Goal: Task Accomplishment & Management: Use online tool/utility

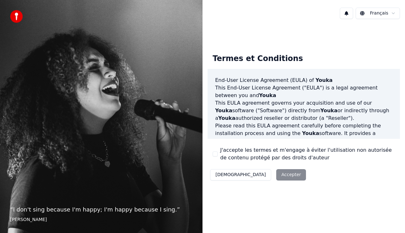
click at [217, 153] on button "J'accepte les termes et m'engage à éviter l'utilisation non autorisée de conten…" at bounding box center [215, 154] width 5 height 5
click at [276, 172] on button "Accepter" at bounding box center [291, 174] width 30 height 11
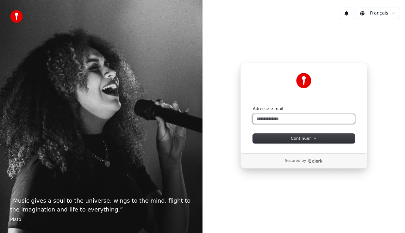
click at [291, 119] on input "Adresse e-mail" at bounding box center [304, 119] width 102 height 10
click at [253, 106] on button "submit" at bounding box center [253, 106] width 0 height 0
type input "**********"
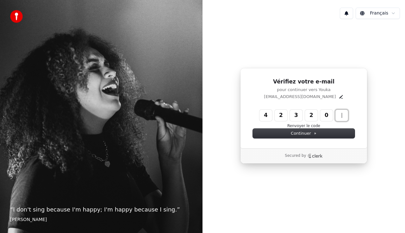
type input "******"
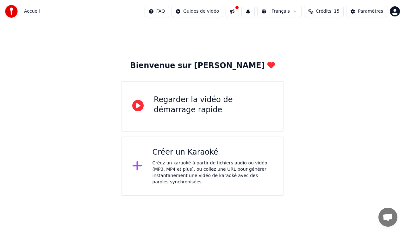
click at [237, 172] on div "Créez un karaoké à partir de fichiers audio ou vidéo (MP3, MP4 et plus), ou col…" at bounding box center [213, 172] width 121 height 25
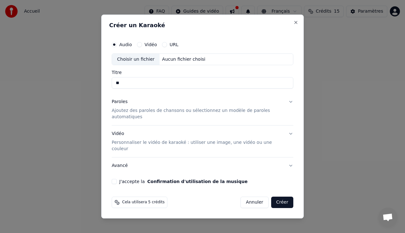
type input "*"
type input "**********"
click at [187, 119] on p "Ajoutez des paroles de chansons ou sélectionnez un modèle de paroles automatiqu…" at bounding box center [198, 114] width 172 height 13
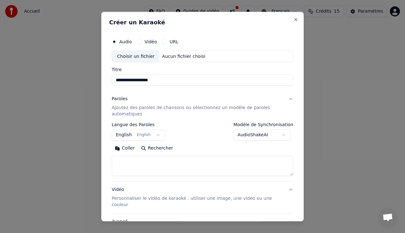
click at [158, 165] on textarea at bounding box center [203, 166] width 182 height 20
drag, startPoint x: 228, startPoint y: 200, endPoint x: 236, endPoint y: 238, distance: 39.7
click at [236, 196] on html "**********" at bounding box center [202, 98] width 405 height 196
click at [220, 164] on textarea at bounding box center [203, 166] width 182 height 20
paste textarea "**********"
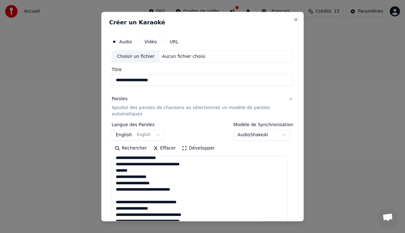
scroll to position [301, 0]
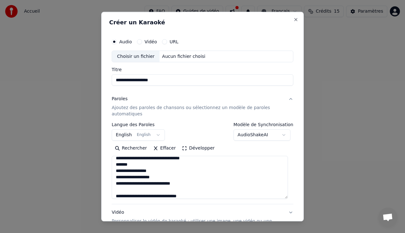
drag, startPoint x: 286, startPoint y: 175, endPoint x: 281, endPoint y: 196, distance: 22.1
click at [281, 196] on textarea at bounding box center [200, 177] width 176 height 43
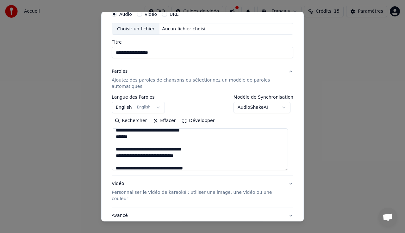
scroll to position [0, 0]
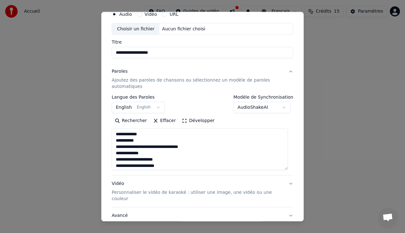
type textarea "**********"
click at [155, 106] on button "English English" at bounding box center [138, 107] width 53 height 11
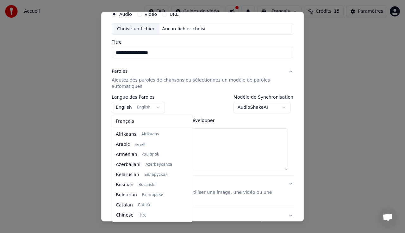
scroll to position [51, 0]
select select "**"
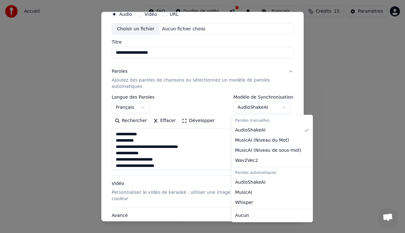
click at [279, 108] on body "**********" at bounding box center [202, 98] width 405 height 196
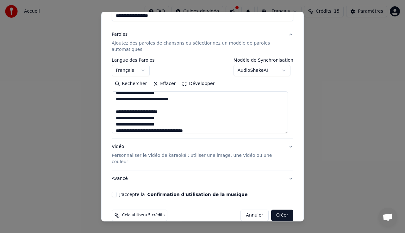
scroll to position [68, 0]
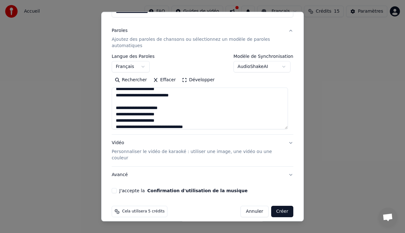
click at [251, 151] on p "Personnaliser le vidéo de karaoké : utiliser une image, une vidéo ou une couleur" at bounding box center [198, 155] width 172 height 13
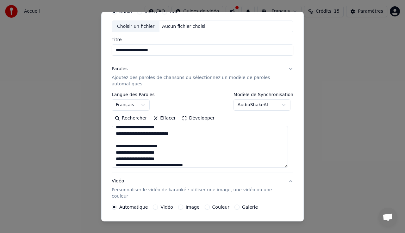
scroll to position [30, 0]
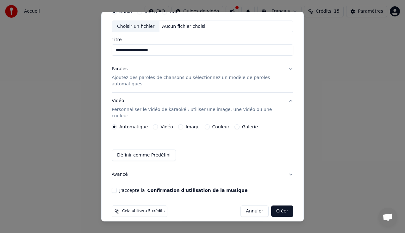
click at [156, 125] on div "Vidéo" at bounding box center [163, 127] width 20 height 5
click at [153, 125] on button "Vidéo" at bounding box center [155, 127] width 5 height 5
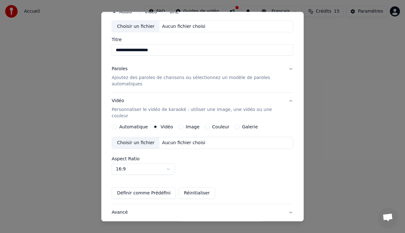
click at [142, 139] on div "Choisir un fichier" at bounding box center [136, 143] width 48 height 11
click at [163, 114] on button "Vidéo Personnaliser le vidéo de karaoké : utiliser une image, une vidéo ou une …" at bounding box center [203, 109] width 182 height 32
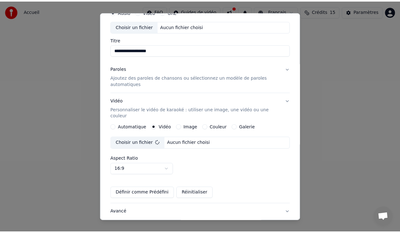
scroll to position [0, 0]
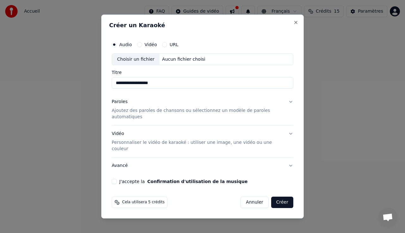
click at [113, 179] on button "J'accepte la Confirmation d'utilisation de la musique" at bounding box center [114, 181] width 5 height 5
click at [278, 197] on button "Créer" at bounding box center [282, 202] width 22 height 11
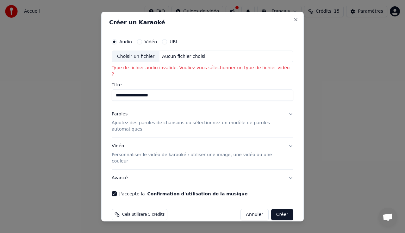
click at [143, 60] on div "Choisir un fichier" at bounding box center [136, 56] width 48 height 11
type input "**********"
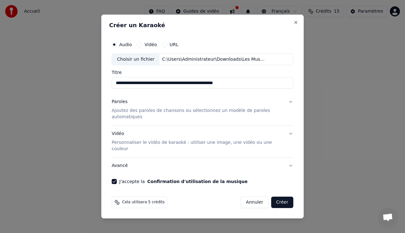
click at [284, 198] on button "Créer" at bounding box center [282, 202] width 22 height 11
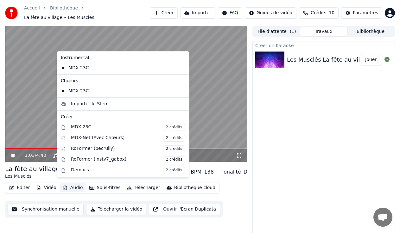
click at [69, 186] on button "Audio" at bounding box center [72, 188] width 25 height 9
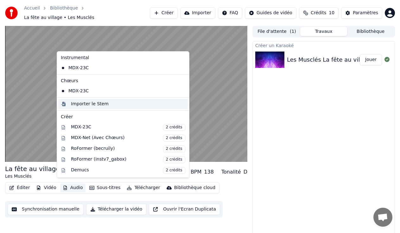
click at [118, 105] on div "Importer le Stem" at bounding box center [128, 104] width 114 height 6
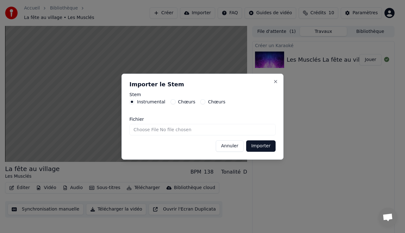
click at [194, 130] on input "Fichier" at bounding box center [203, 129] width 146 height 11
type input "**********"
click at [262, 145] on button "Importer" at bounding box center [260, 146] width 29 height 11
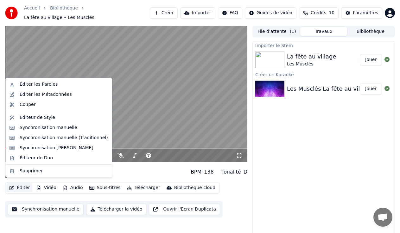
click at [20, 186] on button "Éditer" at bounding box center [20, 188] width 26 height 9
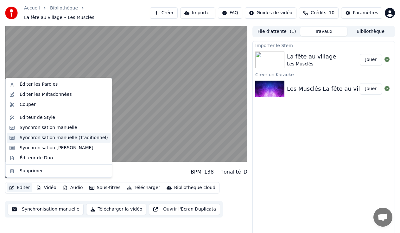
click at [49, 139] on div "Synchronisation manuelle (Traditionnel)" at bounding box center [64, 138] width 88 height 6
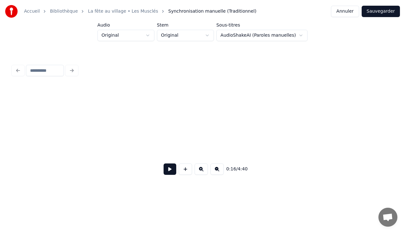
click at [170, 170] on button at bounding box center [170, 169] width 13 height 11
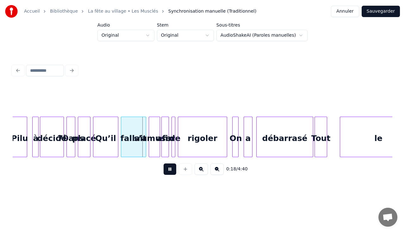
click at [170, 170] on button at bounding box center [170, 169] width 13 height 11
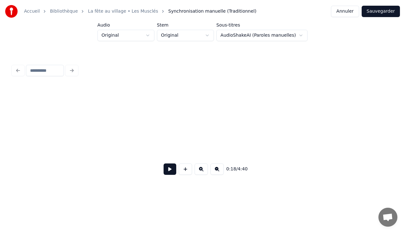
scroll to position [0, 0]
click at [166, 172] on button at bounding box center [170, 169] width 13 height 11
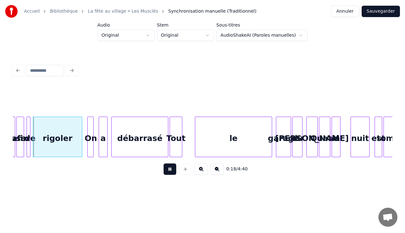
click at [166, 172] on button at bounding box center [170, 169] width 13 height 11
click at [203, 172] on button at bounding box center [201, 169] width 13 height 11
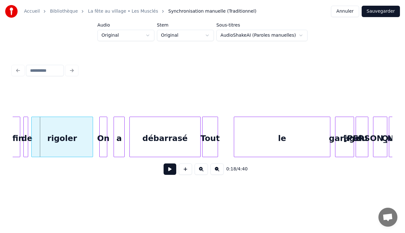
click at [203, 172] on button at bounding box center [201, 169] width 13 height 11
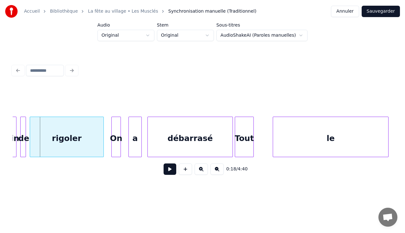
click at [203, 172] on button at bounding box center [201, 169] width 13 height 11
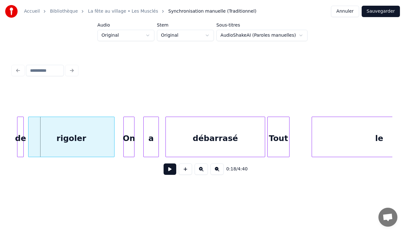
click at [203, 172] on button at bounding box center [201, 169] width 13 height 11
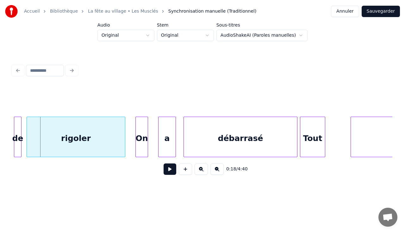
click at [203, 172] on button at bounding box center [201, 169] width 13 height 11
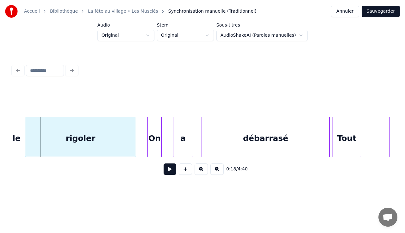
click at [203, 172] on button at bounding box center [201, 169] width 13 height 11
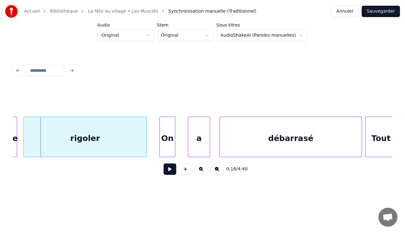
click at [203, 172] on button at bounding box center [201, 169] width 13 height 11
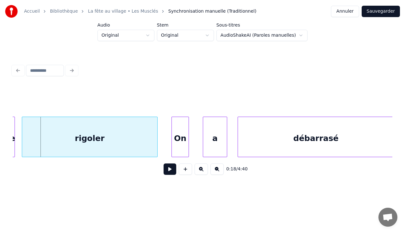
click at [203, 172] on button at bounding box center [201, 169] width 13 height 11
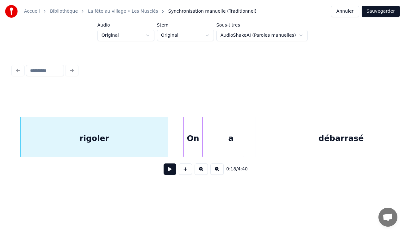
click at [203, 172] on button at bounding box center [201, 169] width 13 height 11
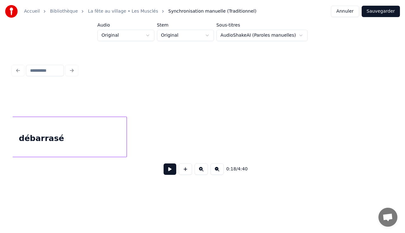
click at [203, 172] on button at bounding box center [201, 169] width 13 height 11
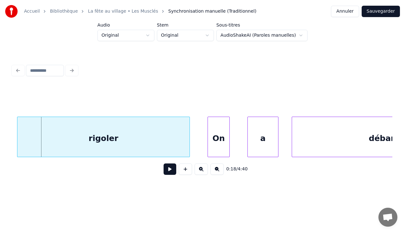
click at [203, 172] on button at bounding box center [201, 169] width 13 height 11
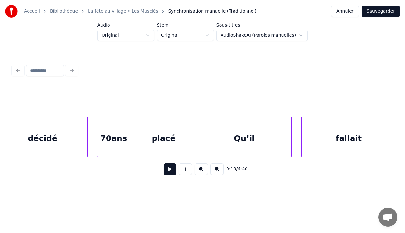
scroll to position [0, 3799]
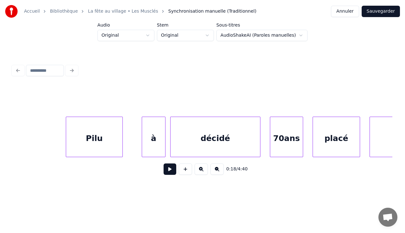
click at [165, 172] on button at bounding box center [170, 169] width 13 height 11
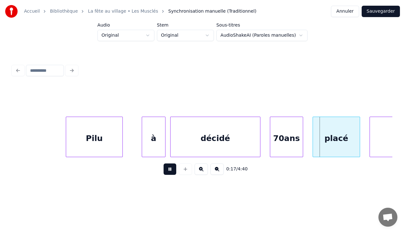
click at [165, 172] on button at bounding box center [170, 169] width 13 height 11
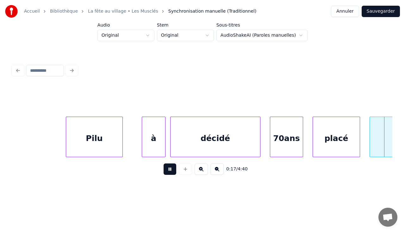
scroll to position [0, 4180]
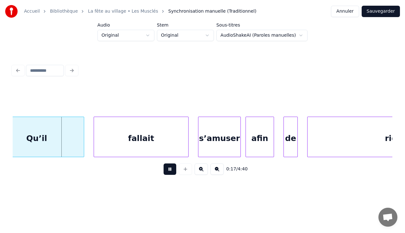
click at [165, 172] on button at bounding box center [170, 169] width 13 height 11
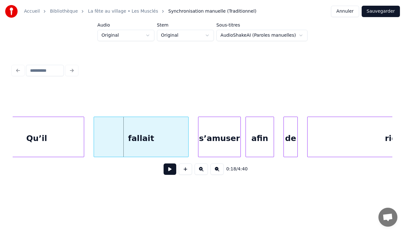
click at [351, 16] on button "Annuler" at bounding box center [345, 11] width 28 height 11
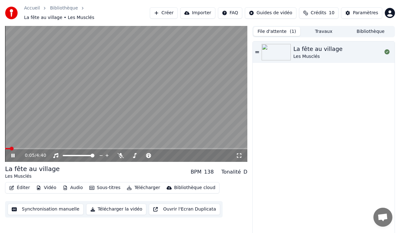
click at [284, 30] on button "File d'attente ( 1 )" at bounding box center [276, 31] width 47 height 9
click at [13, 153] on icon at bounding box center [17, 155] width 15 height 5
click at [371, 32] on button "Bibliothèque" at bounding box center [370, 31] width 47 height 9
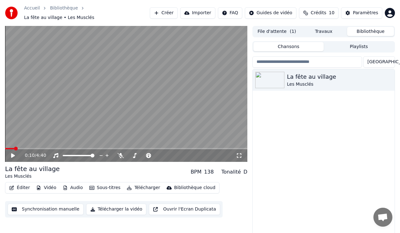
click at [321, 31] on button "Travaux" at bounding box center [323, 31] width 47 height 9
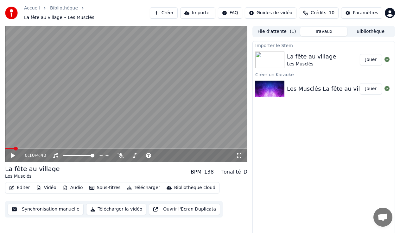
click at [286, 84] on div at bounding box center [271, 89] width 32 height 16
click at [174, 9] on button "Créer" at bounding box center [164, 12] width 28 height 11
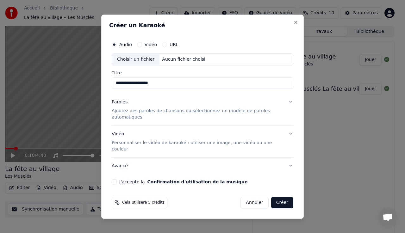
type input "**********"
click at [162, 121] on button "Paroles Ajoutez des paroles de chansons ou sélectionnez un modèle de paroles au…" at bounding box center [203, 110] width 182 height 32
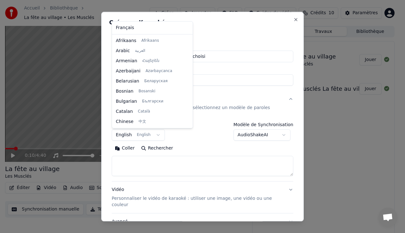
click at [147, 134] on body "**********" at bounding box center [200, 116] width 400 height 233
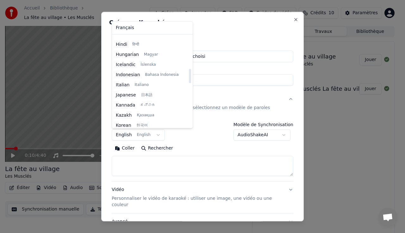
scroll to position [210, 0]
select select "**"
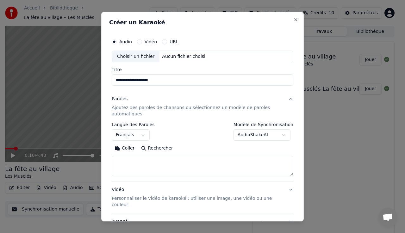
click at [224, 99] on div "Paroles Ajoutez des paroles de chansons ou sélectionnez un modèle de paroles au…" at bounding box center [198, 107] width 172 height 22
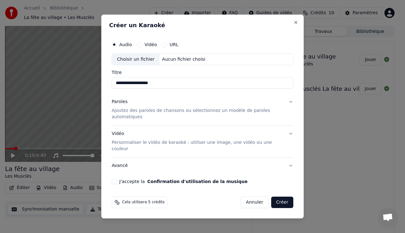
click at [269, 115] on p "Ajoutez des paroles de chansons ou sélectionnez un modèle de paroles automatiqu…" at bounding box center [198, 114] width 172 height 13
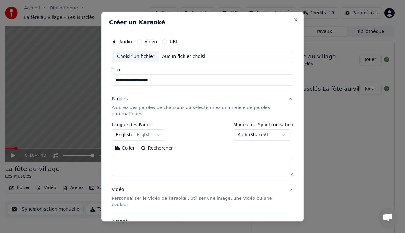
click at [274, 132] on button "AudioShakeAI" at bounding box center [262, 135] width 57 height 11
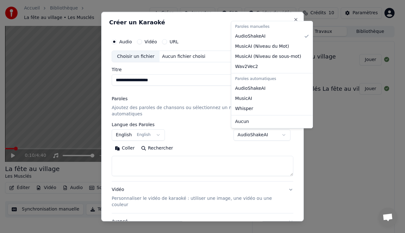
select select "**********"
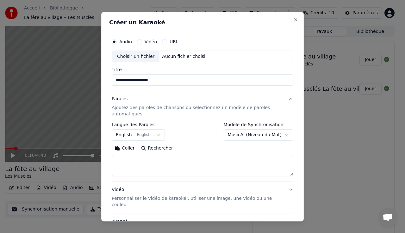
click at [187, 166] on textarea at bounding box center [203, 166] width 182 height 20
paste textarea "**********"
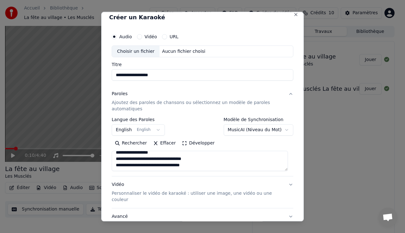
scroll to position [65, 0]
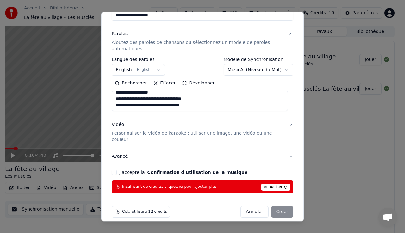
type textarea "**********"
click at [112, 170] on button "J'accepte la Confirmation d'utilisation de la musique" at bounding box center [114, 172] width 5 height 5
click at [153, 134] on p "Personnaliser le vidéo de karaoké : utiliser une image, une vidéo ou une couleur" at bounding box center [198, 137] width 172 height 13
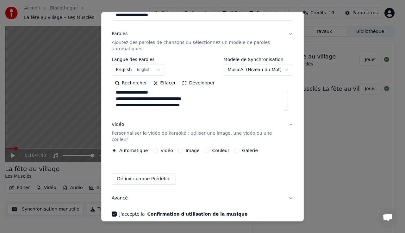
scroll to position [48, 0]
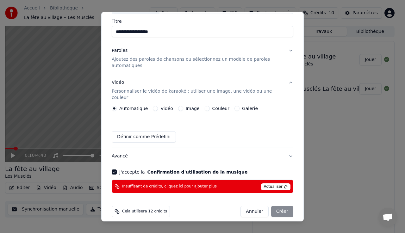
click at [155, 106] on button "Vidéo" at bounding box center [155, 108] width 5 height 5
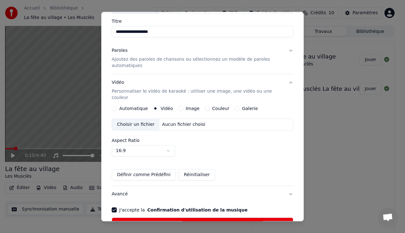
click at [142, 120] on div "Choisir un fichier" at bounding box center [136, 124] width 48 height 11
click at [152, 121] on div "Choisir un fichier" at bounding box center [136, 124] width 48 height 11
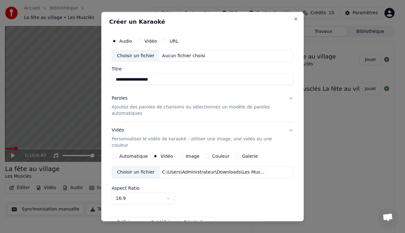
scroll to position [0, 0]
click at [143, 56] on div "Choisir un fichier" at bounding box center [136, 56] width 48 height 11
type input "**********"
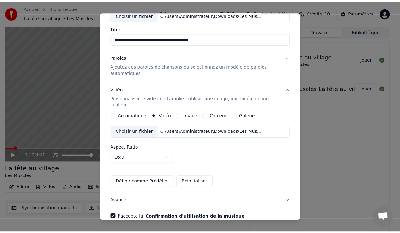
scroll to position [86, 0]
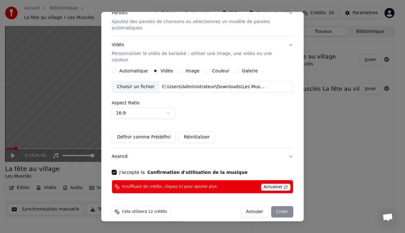
click at [274, 184] on span "Actualiser" at bounding box center [276, 187] width 30 height 7
click at [278, 208] on div "Annuler Créer" at bounding box center [267, 212] width 53 height 11
click at [252, 210] on button "Annuler" at bounding box center [255, 212] width 28 height 11
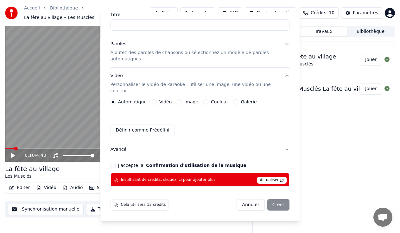
scroll to position [30, 0]
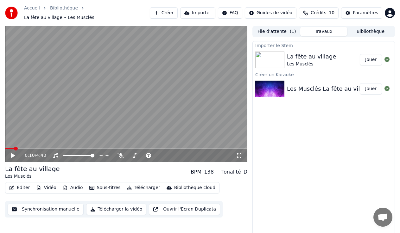
click at [306, 55] on div "La fête au village" at bounding box center [311, 56] width 49 height 9
click at [340, 85] on div "Les Musclés La fête au village (Clip officiel)_Vocal Remover" at bounding box center [371, 89] width 168 height 9
click at [371, 86] on button "Jouer" at bounding box center [371, 88] width 22 height 11
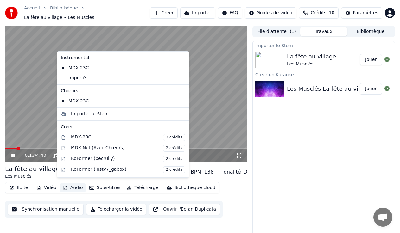
click at [72, 184] on button "Audio" at bounding box center [72, 188] width 25 height 9
click at [11, 154] on icon at bounding box center [17, 155] width 15 height 5
click at [70, 185] on button "Audio" at bounding box center [72, 188] width 25 height 9
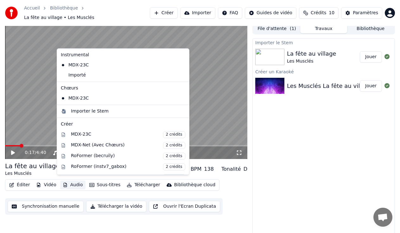
click at [181, 64] on icon at bounding box center [184, 65] width 7 height 5
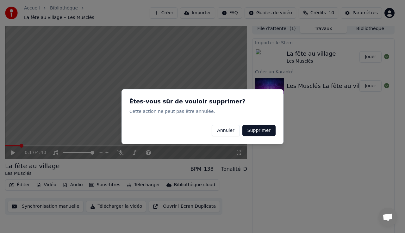
click at [192, 98] on h2 "Êtes-vous sûr de vouloir supprimer?" at bounding box center [203, 101] width 146 height 9
click at [247, 127] on button "Supprimer" at bounding box center [259, 130] width 33 height 11
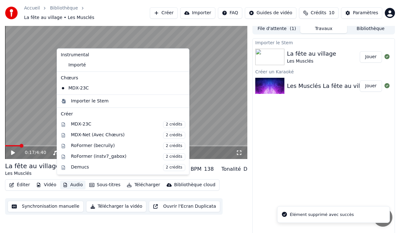
click at [66, 181] on button "Audio" at bounding box center [72, 185] width 25 height 9
click at [181, 87] on icon at bounding box center [183, 88] width 4 height 5
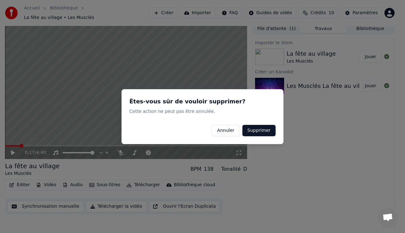
click at [256, 129] on button "Supprimer" at bounding box center [259, 130] width 33 height 11
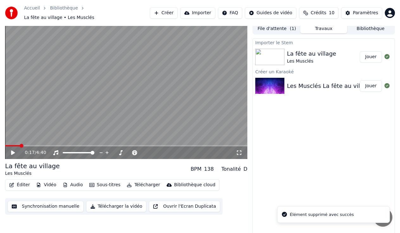
click at [15, 151] on icon at bounding box center [13, 153] width 4 height 4
click at [15, 151] on icon at bounding box center [12, 153] width 3 height 4
click at [68, 181] on button "Audio" at bounding box center [72, 185] width 25 height 9
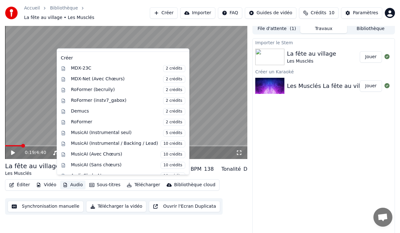
scroll to position [41, 0]
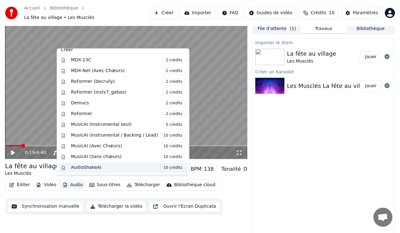
click at [91, 169] on div "AudioShakeAI 10 crédits" at bounding box center [128, 168] width 114 height 7
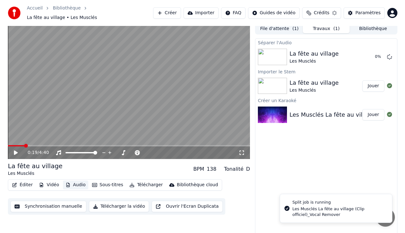
scroll to position [6, 0]
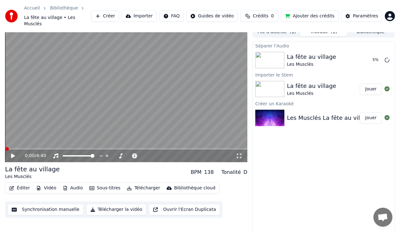
click at [5, 147] on span at bounding box center [7, 149] width 4 height 4
click at [12, 154] on icon at bounding box center [13, 156] width 4 height 4
click at [12, 154] on icon at bounding box center [12, 156] width 3 height 4
click at [320, 16] on button "Ajouter des crédits" at bounding box center [310, 15] width 58 height 11
click at [15, 153] on div "0:23 / 4:40" at bounding box center [126, 156] width 237 height 6
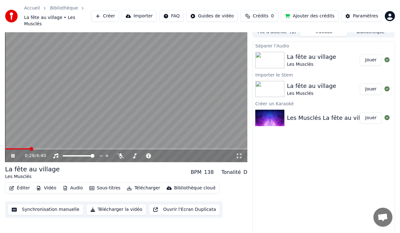
click at [13, 154] on icon at bounding box center [17, 156] width 15 height 5
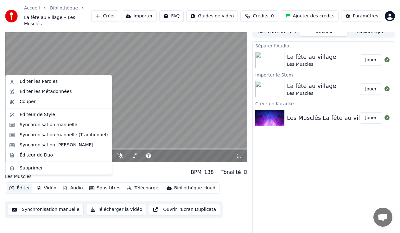
click at [25, 184] on button "Éditer" at bounding box center [20, 188] width 26 height 9
click at [52, 80] on div "Éditer les Paroles" at bounding box center [39, 82] width 38 height 6
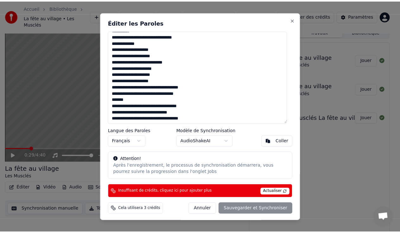
scroll to position [0, 0]
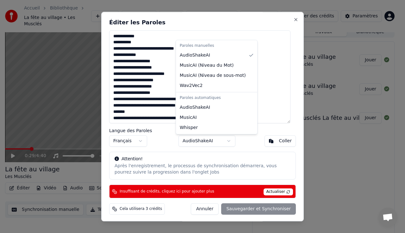
click at [194, 137] on body "Accueil Bibliothèque La fête au village • Les Musclés Créer Importer FAQ Guides…" at bounding box center [200, 110] width 400 height 233
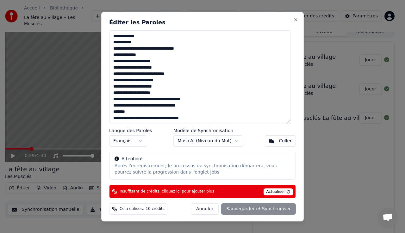
click at [271, 190] on span "Actualiser" at bounding box center [279, 192] width 30 height 7
click at [210, 209] on button "Annuler" at bounding box center [205, 209] width 28 height 11
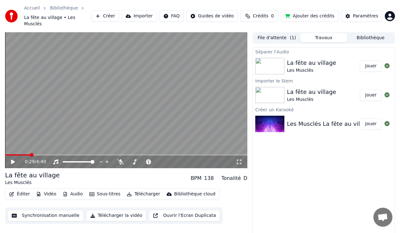
click at [268, 97] on div "La fête au village Les Musclés Jouer" at bounding box center [324, 96] width 142 height 22
click at [14, 160] on icon at bounding box center [17, 162] width 15 height 5
click at [17, 160] on icon at bounding box center [17, 162] width 15 height 5
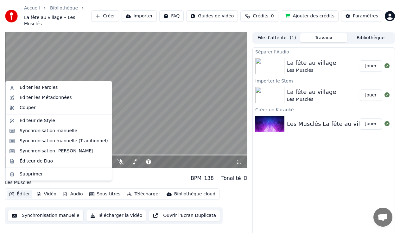
click at [21, 190] on button "Éditer" at bounding box center [20, 194] width 26 height 9
click at [58, 145] on div "Synchronisation manuelle (Traditionnel)" at bounding box center [59, 141] width 104 height 10
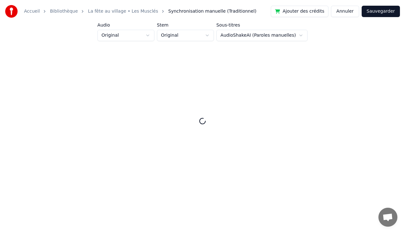
click at [352, 10] on button "Annuler" at bounding box center [345, 11] width 28 height 11
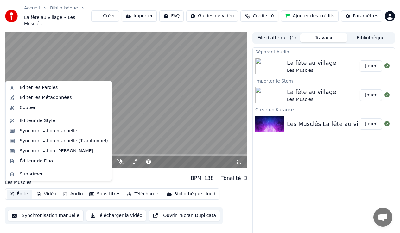
click at [19, 190] on button "Éditer" at bounding box center [20, 194] width 26 height 9
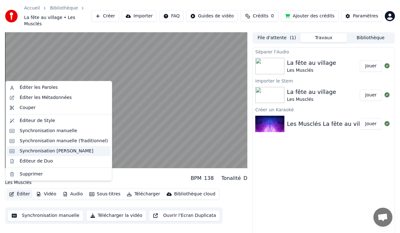
click at [66, 156] on div "Synchronisation [PERSON_NAME]" at bounding box center [59, 151] width 104 height 10
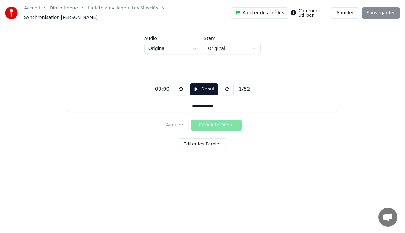
click at [202, 86] on button "Début" at bounding box center [204, 89] width 29 height 11
click at [202, 86] on button "Pause" at bounding box center [204, 89] width 28 height 11
click at [181, 86] on button at bounding box center [181, 89] width 13 height 13
click at [197, 85] on button "Début" at bounding box center [204, 89] width 29 height 11
click at [197, 85] on button "Pause" at bounding box center [204, 89] width 28 height 11
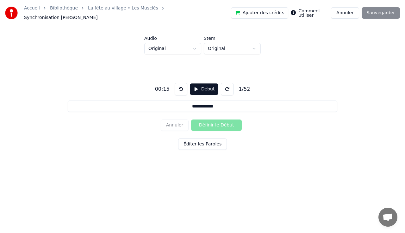
click at [209, 123] on div "Annuler Définir le Début" at bounding box center [203, 125] width 84 height 16
click at [196, 141] on button "Éditer les Paroles" at bounding box center [202, 144] width 49 height 11
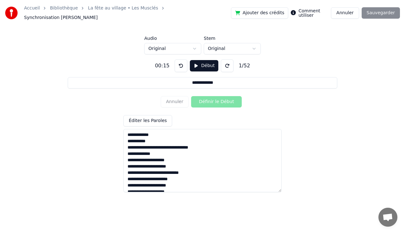
click at [147, 134] on textarea at bounding box center [203, 160] width 158 height 63
drag, startPoint x: 156, startPoint y: 131, endPoint x: 117, endPoint y: 130, distance: 39.3
click at [117, 130] on div "**********" at bounding box center [202, 123] width 385 height 138
click at [211, 99] on div "Annuler Définir le Début" at bounding box center [203, 102] width 84 height 16
click at [225, 81] on input "**********" at bounding box center [203, 82] width 270 height 11
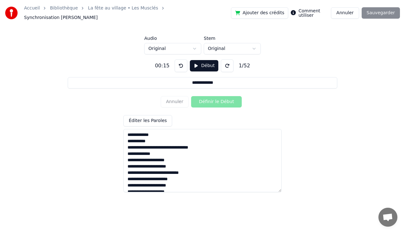
drag, startPoint x: 225, startPoint y: 81, endPoint x: 233, endPoint y: 84, distance: 8.9
click at [224, 92] on div "**********" at bounding box center [202, 123] width 385 height 138
